Goal: Task Accomplishment & Management: Manage account settings

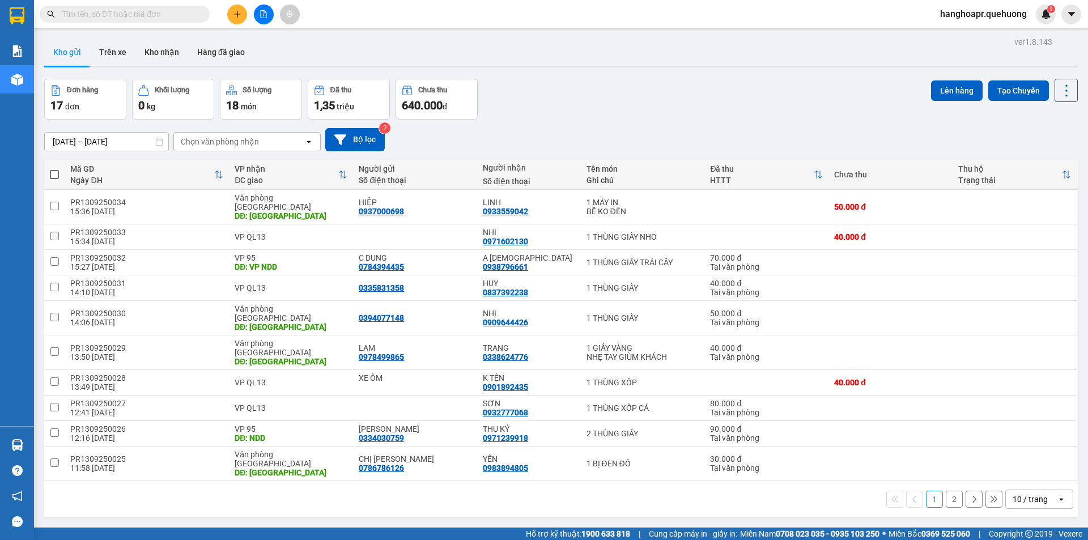
click at [987, 15] on span "hanghoapr.quehuong" at bounding box center [983, 14] width 105 height 14
click at [975, 31] on span "Đăng xuất" at bounding box center [988, 35] width 82 height 12
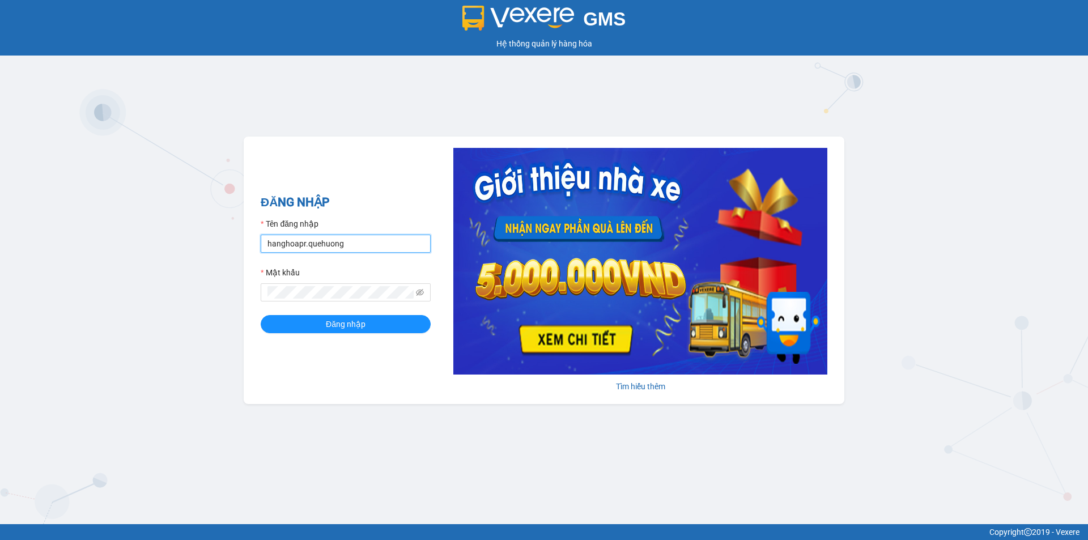
click at [393, 249] on input "hanghoapr.quehuong" at bounding box center [346, 244] width 170 height 18
type input "huyentongdai.quehuong"
click at [261, 315] on button "Đăng nhập" at bounding box center [346, 324] width 170 height 18
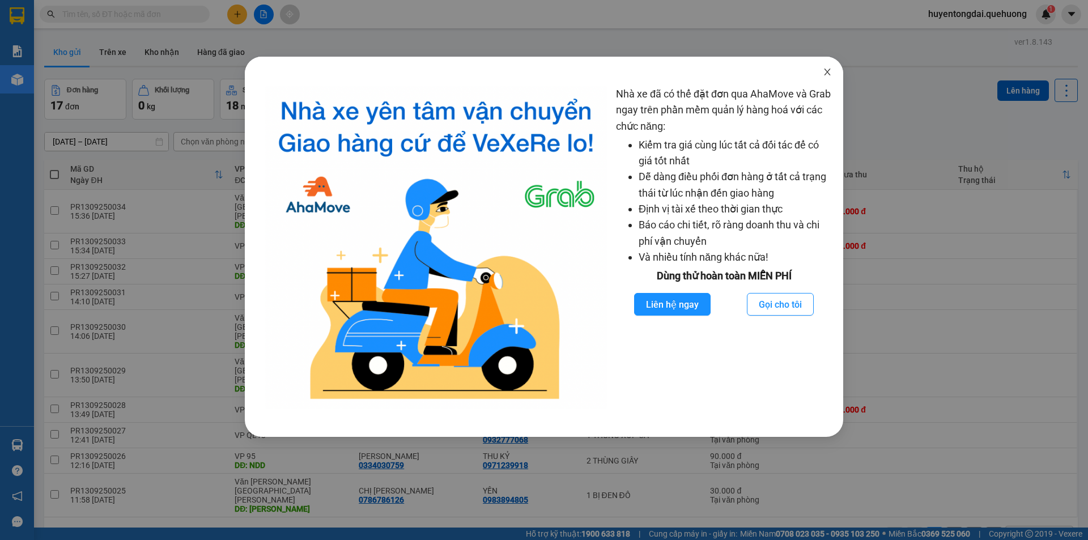
click at [826, 71] on icon "close" at bounding box center [827, 72] width 6 height 7
